Goal: Task Accomplishment & Management: Use online tool/utility

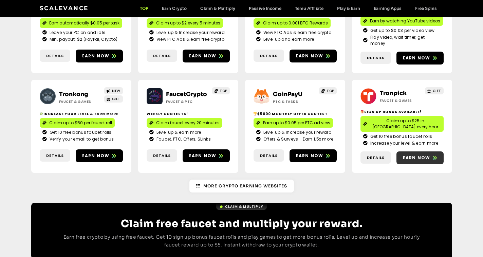
scroll to position [136, 0]
click at [427, 155] on span "Earn now" at bounding box center [416, 158] width 27 height 6
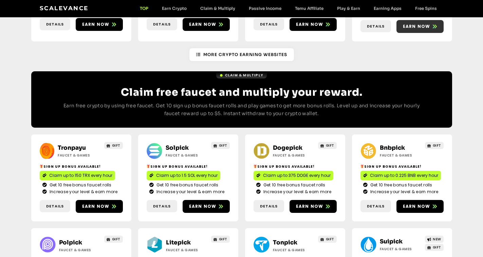
scroll to position [271, 0]
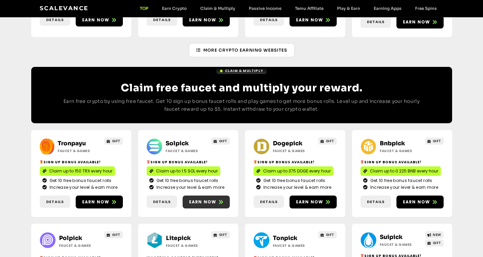
click at [199, 199] on span "Earn now" at bounding box center [202, 202] width 27 height 6
click at [262, 199] on span "Details" at bounding box center [269, 202] width 18 height 6
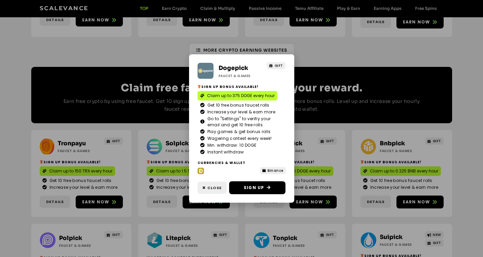
click at [308, 188] on div "Dogepick Faucet & Games GIFT Sign Up Bonus Available! Claim up to 375 DOGE ever…" at bounding box center [241, 128] width 483 height 257
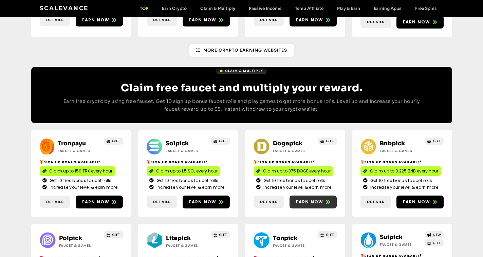
click at [301, 199] on span "Earn now" at bounding box center [309, 202] width 27 height 6
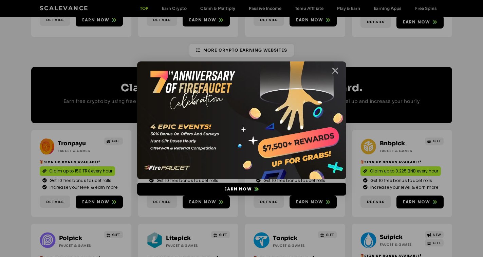
click at [335, 71] on icon "Close" at bounding box center [335, 70] width 8 height 8
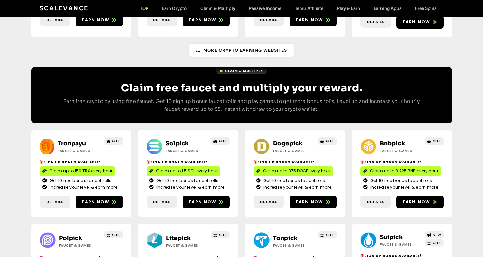
click at [375, 199] on span "Details" at bounding box center [376, 202] width 18 height 6
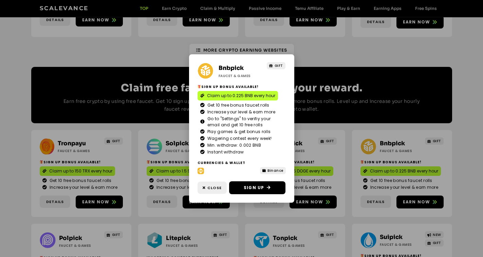
click at [409, 187] on div "Bnbpick Faucet & Games GIFT Sign Up Bonus Available! Claim up to 0.225 BNB ever…" at bounding box center [241, 128] width 483 height 257
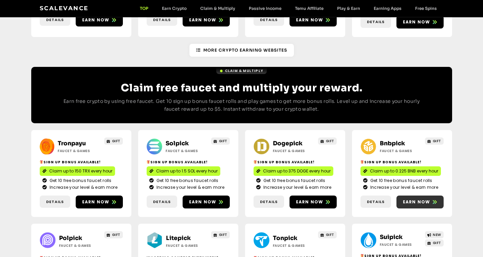
click at [410, 199] on span "Earn now" at bounding box center [416, 202] width 27 height 6
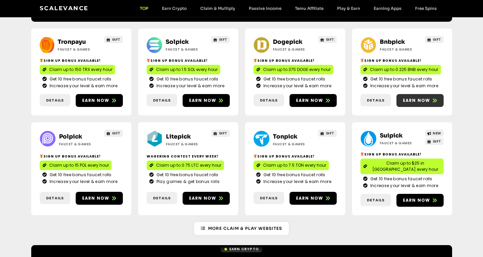
scroll to position [373, 0]
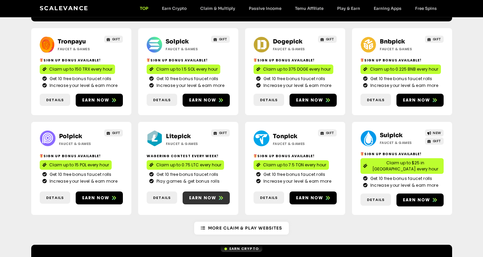
click at [206, 195] on span "Earn now" at bounding box center [202, 198] width 27 height 6
